Goal: Book appointment/travel/reservation

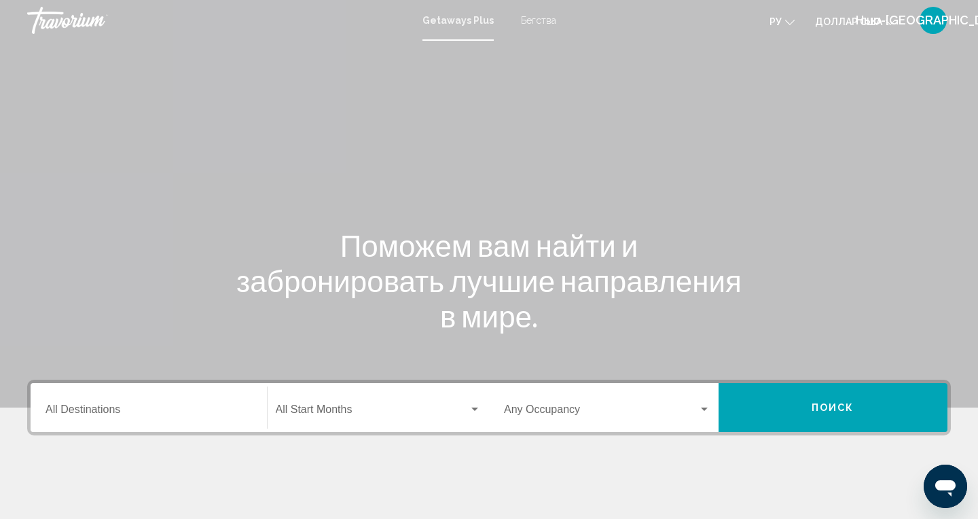
click at [75, 407] on input "Destination All Destinations" at bounding box center [148, 412] width 206 height 12
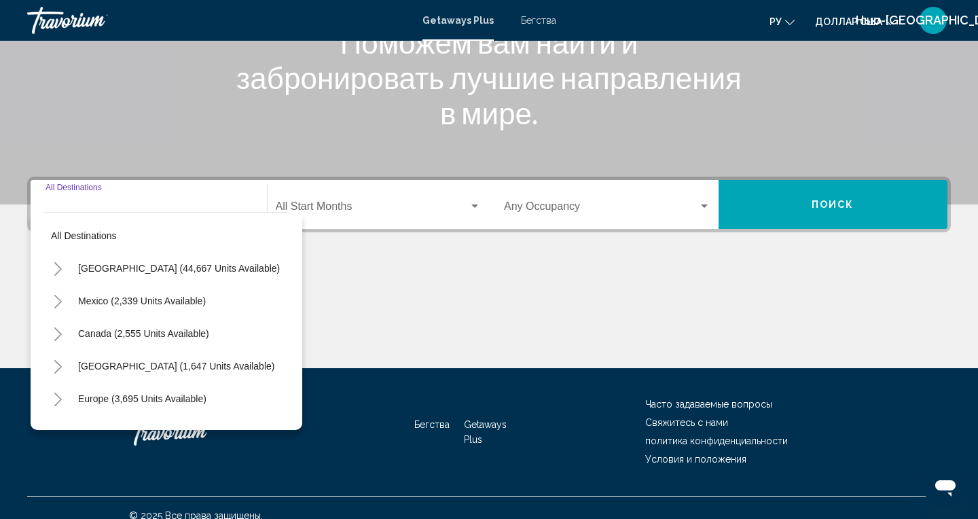
scroll to position [219, 0]
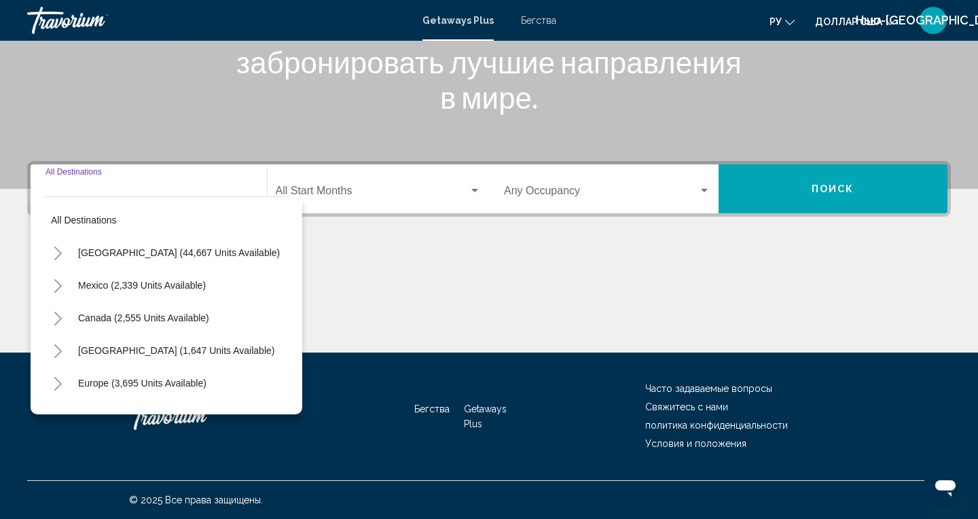
click at [59, 390] on button "Toggle Europe (3,695 units available)" at bounding box center [57, 382] width 27 height 27
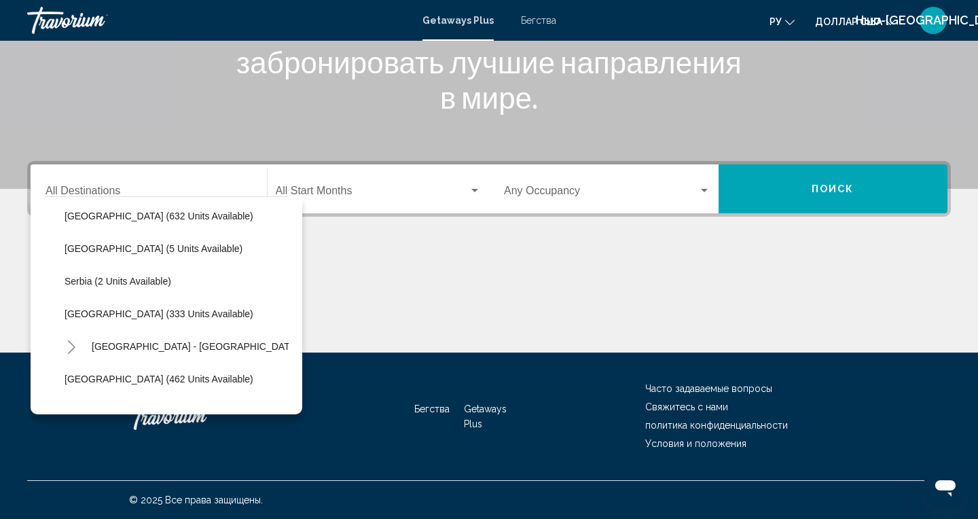
scroll to position [494, 0]
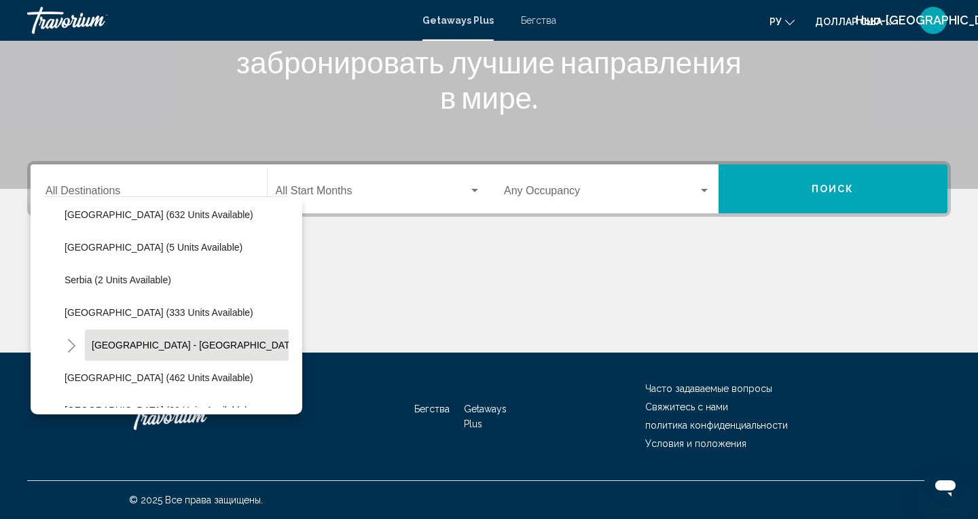
click at [234, 356] on button "[GEOGRAPHIC_DATA] - [GEOGRAPHIC_DATA] (68 units available)" at bounding box center [237, 344] width 304 height 31
type input "**********"
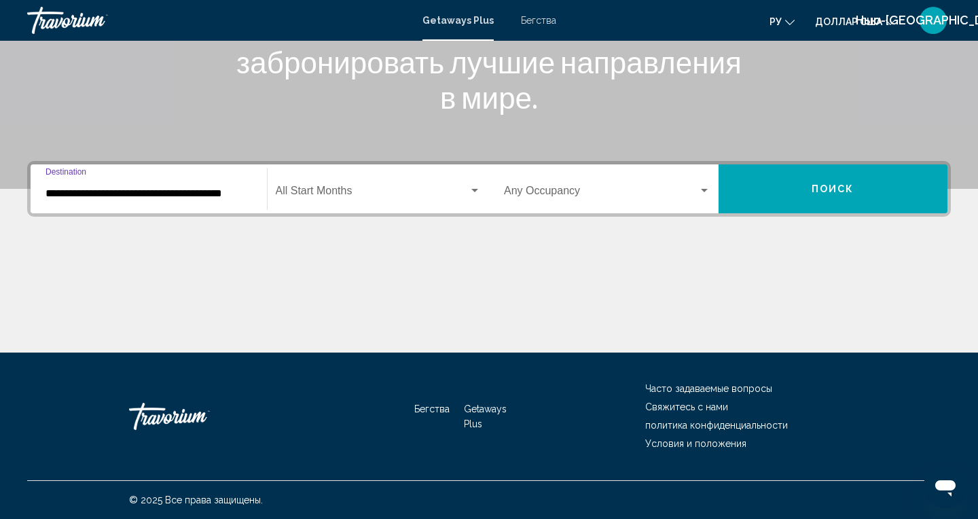
click at [819, 196] on button "Поиск" at bounding box center [832, 188] width 229 height 49
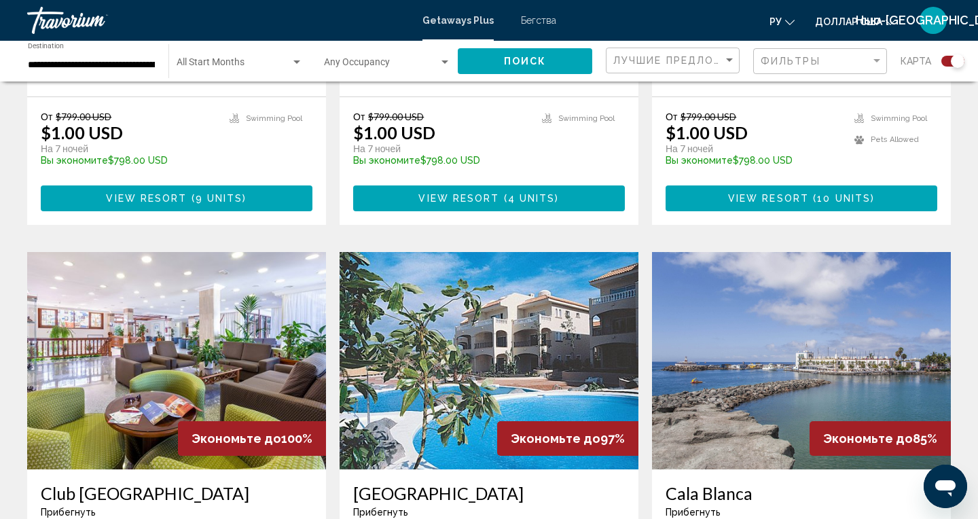
scroll to position [1270, 0]
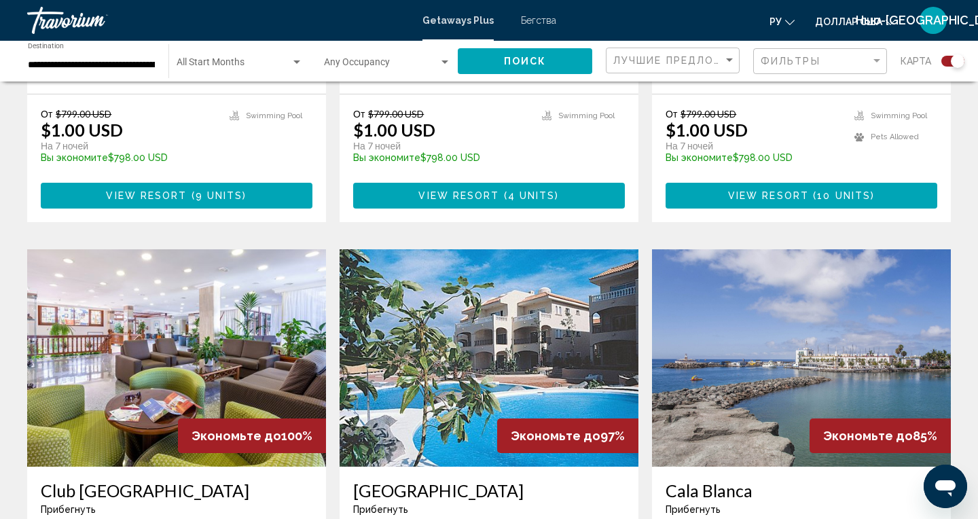
click at [542, 428] on span "Экономьте до" at bounding box center [556, 435] width 90 height 14
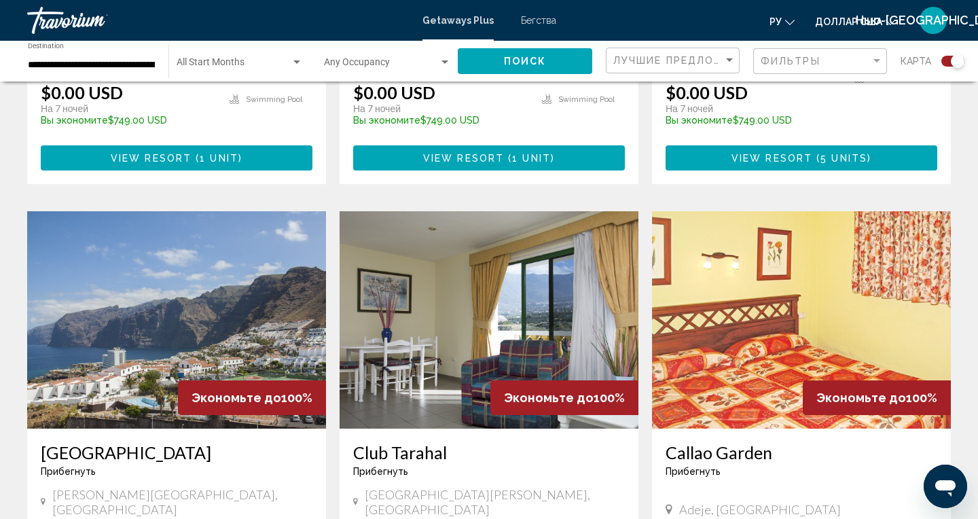
scroll to position [828, 0]
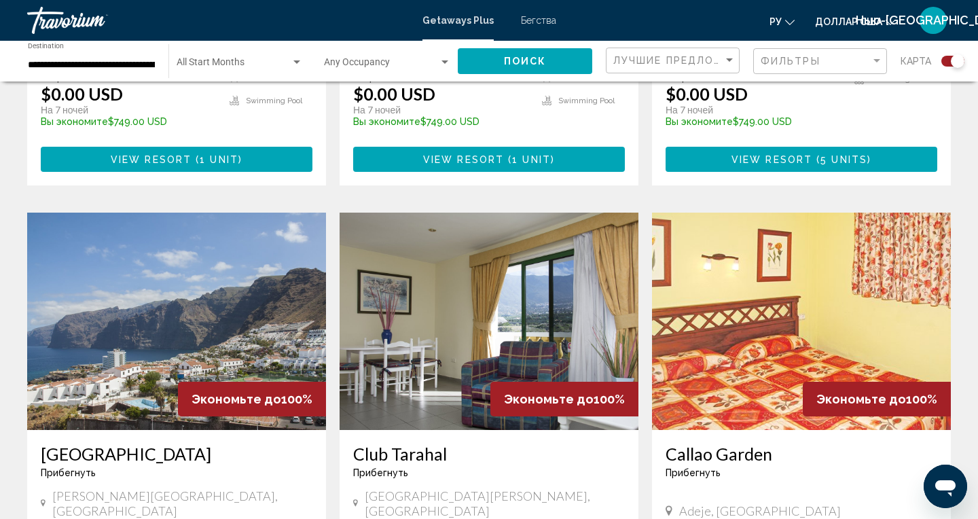
click at [237, 382] on div "Экономьте до 100%" at bounding box center [252, 399] width 148 height 35
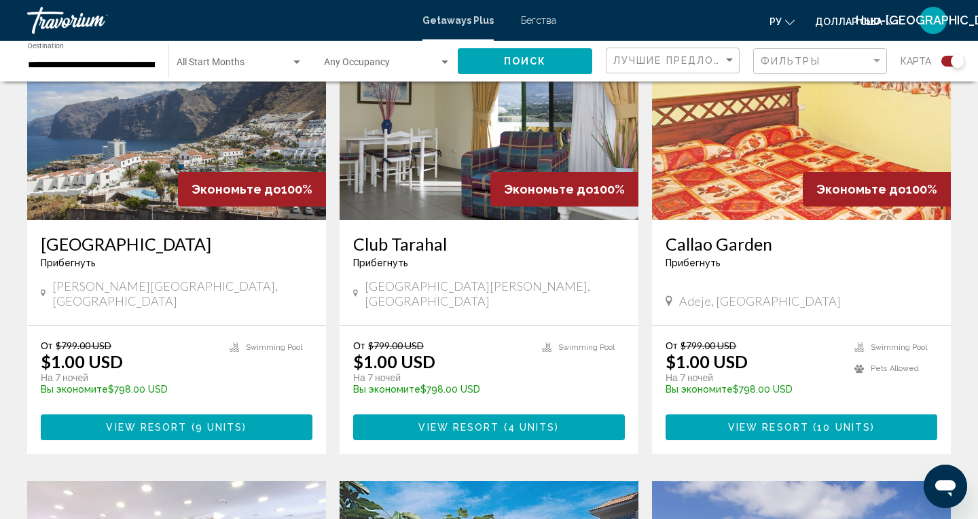
scroll to position [1037, 0]
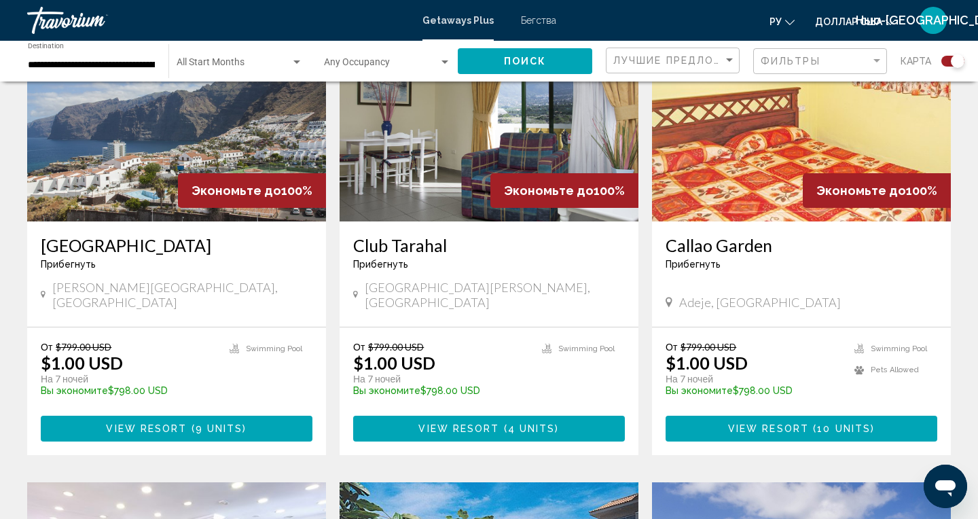
click at [173, 424] on span "View Resort" at bounding box center [146, 429] width 81 height 11
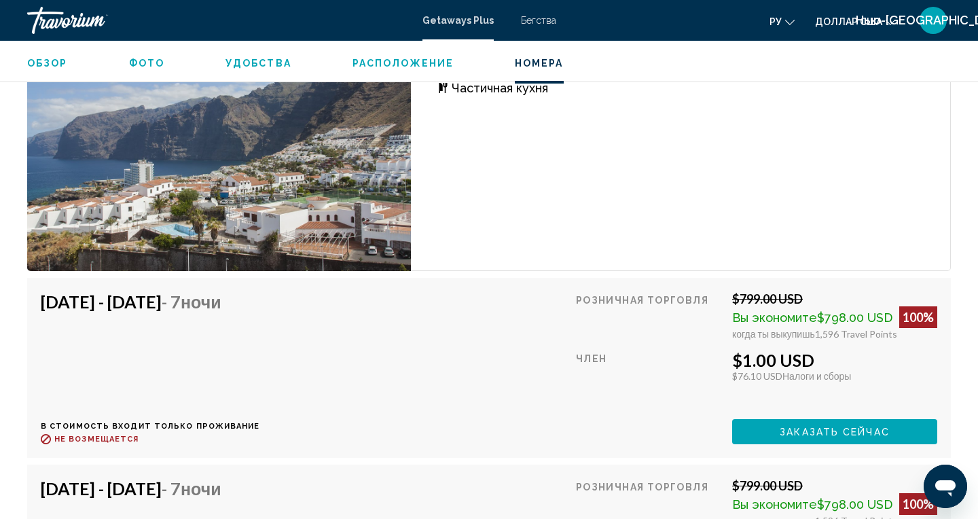
scroll to position [2369, 0]
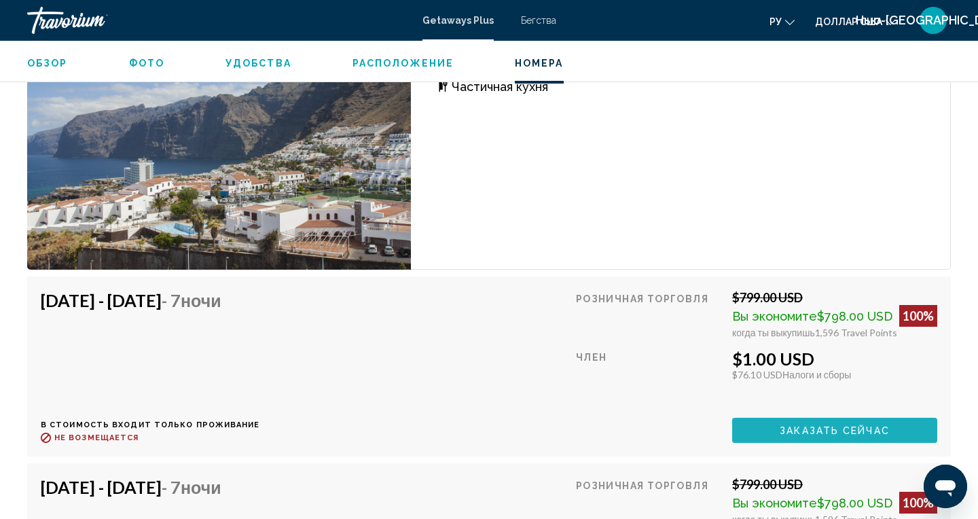
click at [788, 426] on span "Заказать сейчас" at bounding box center [834, 430] width 110 height 11
